Goal: Task Accomplishment & Management: Manage account settings

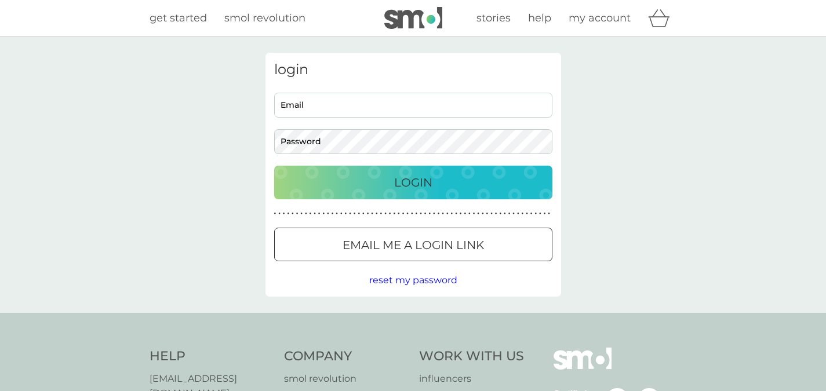
type input "[EMAIL_ADDRESS][DOMAIN_NAME]"
click at [438, 180] on div "Login" at bounding box center [413, 182] width 255 height 19
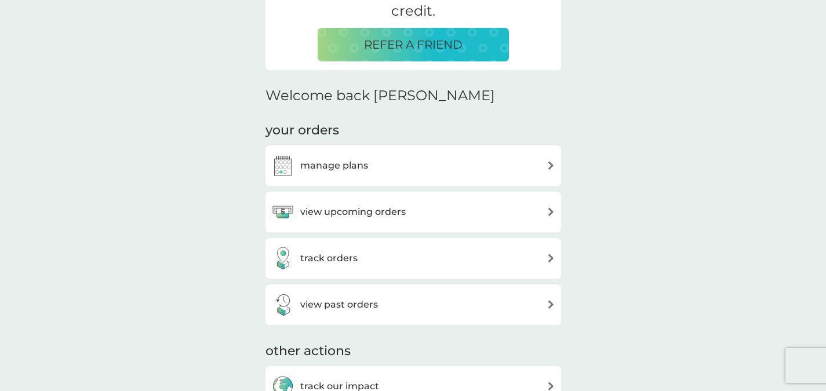
scroll to position [274, 0]
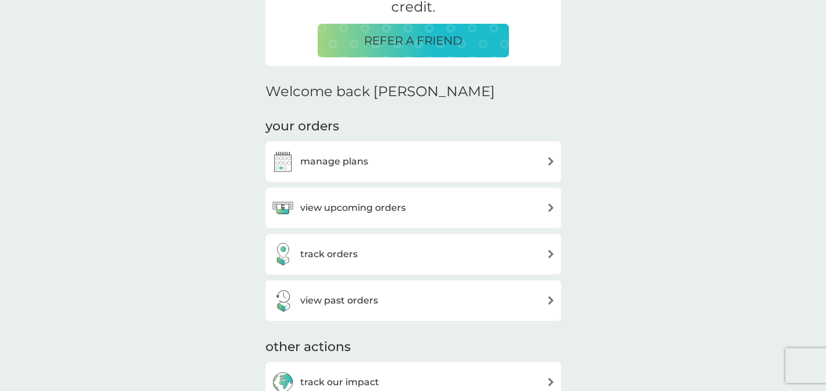
click at [544, 162] on div "manage plans" at bounding box center [413, 161] width 284 height 23
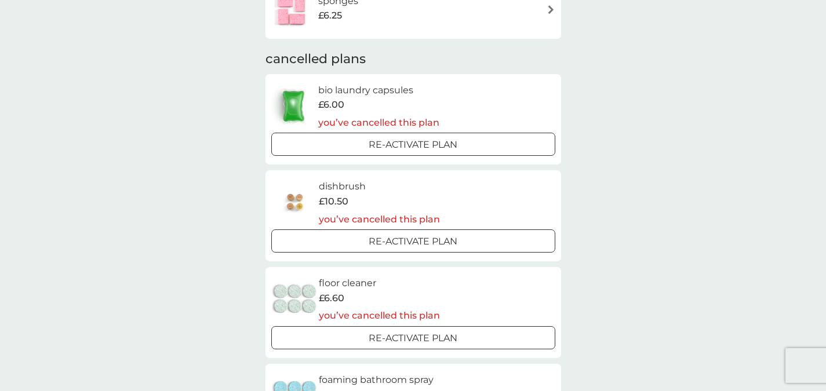
scroll to position [249, 0]
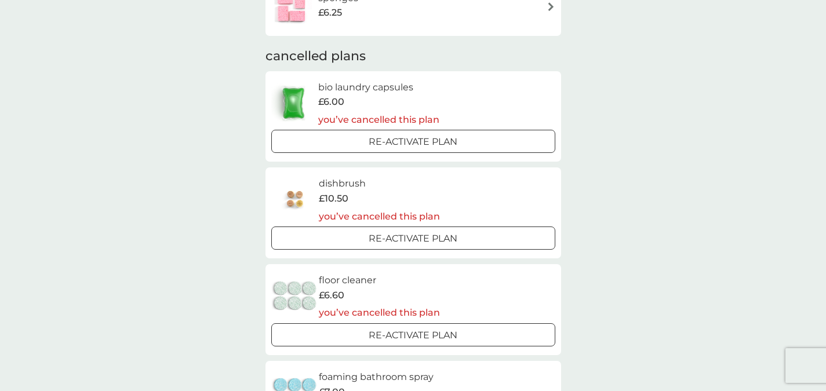
click at [426, 141] on div at bounding box center [426, 141] width 2 height 2
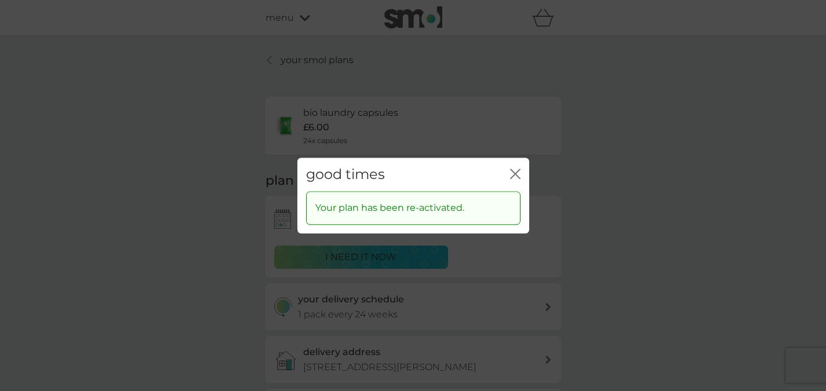
click at [516, 176] on icon "close" at bounding box center [515, 174] width 10 height 10
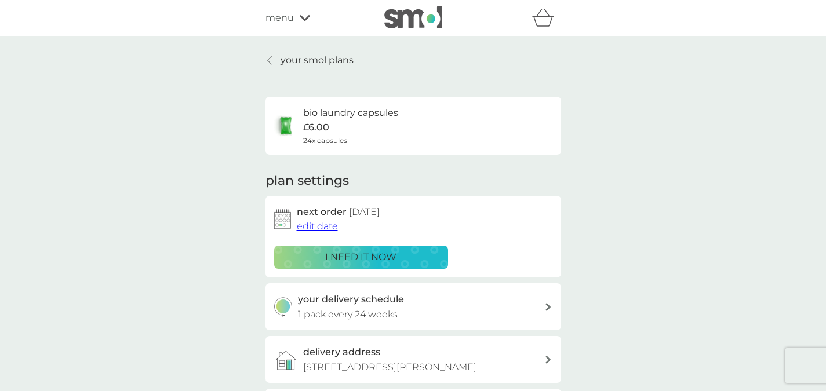
click at [311, 229] on span "edit date" at bounding box center [317, 226] width 41 height 11
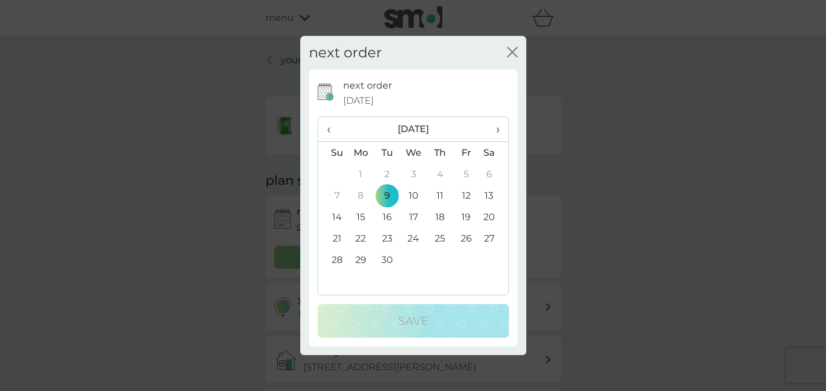
click at [337, 217] on td "14" at bounding box center [333, 216] width 30 height 21
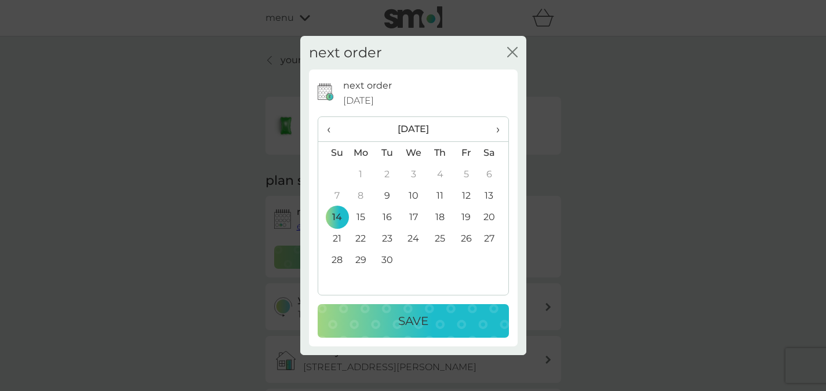
click at [371, 326] on div "Save" at bounding box center [413, 321] width 168 height 19
